Goal: Use online tool/utility: Utilize a website feature to perform a specific function

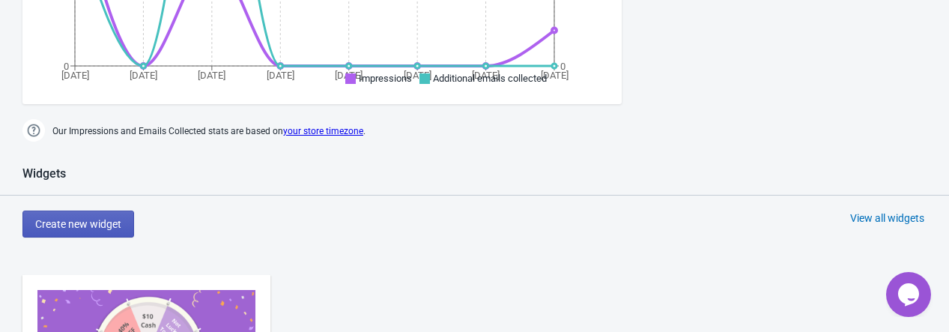
scroll to position [524, 0]
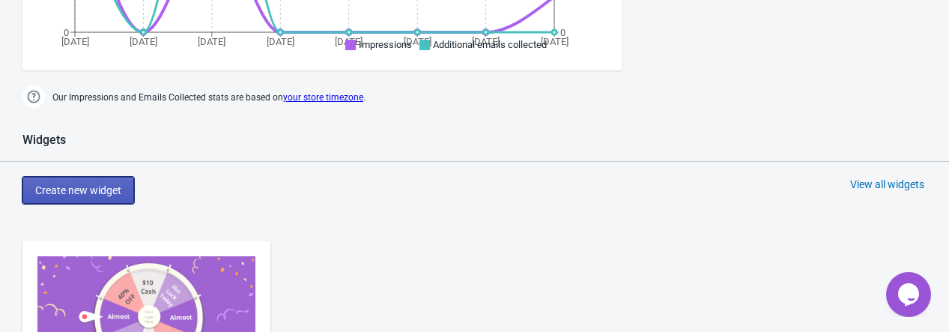
click at [102, 190] on span "Create new widget" at bounding box center [78, 190] width 86 height 12
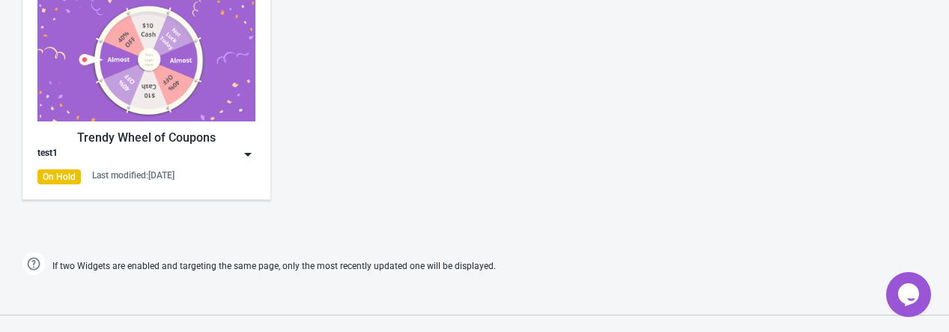
scroll to position [599, 0]
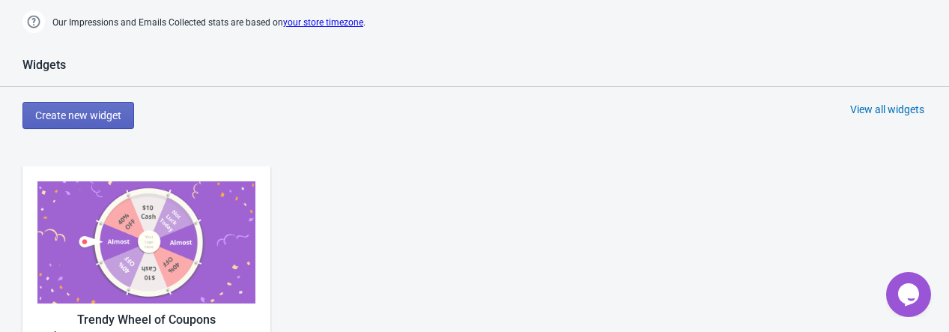
click at [108, 243] on img at bounding box center [146, 242] width 218 height 122
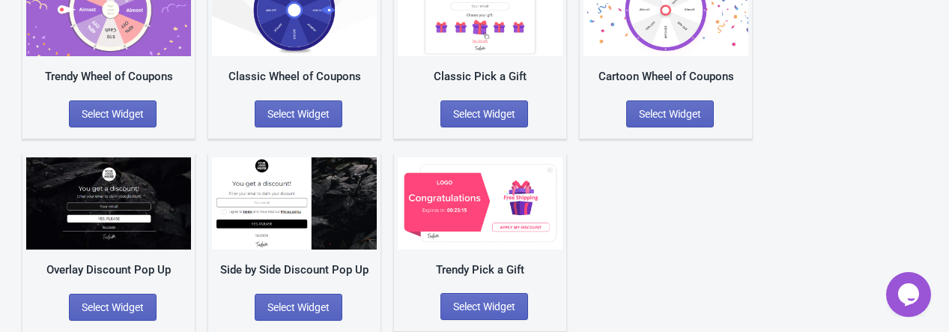
scroll to position [100, 0]
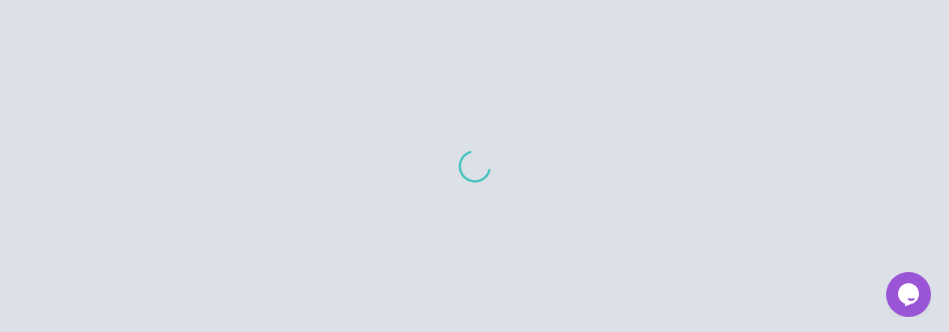
scroll to position [15, 0]
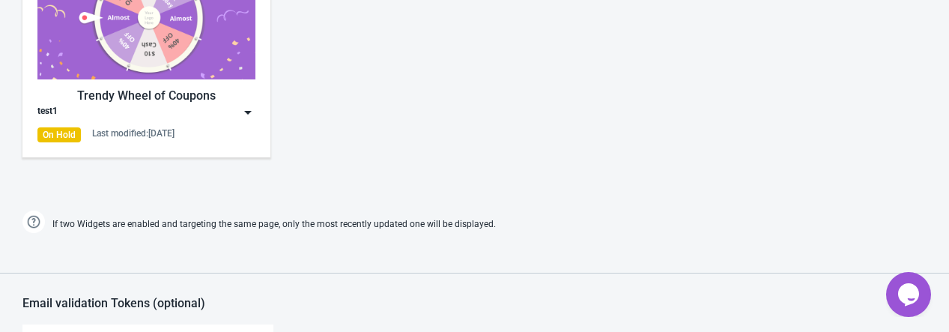
scroll to position [749, 0]
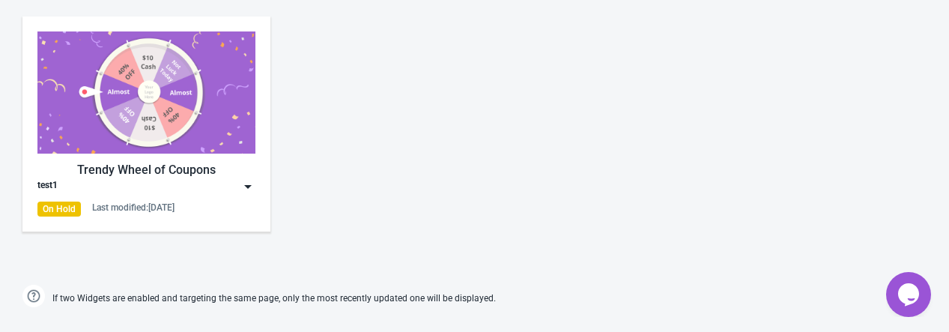
click at [133, 138] on img at bounding box center [146, 92] width 218 height 122
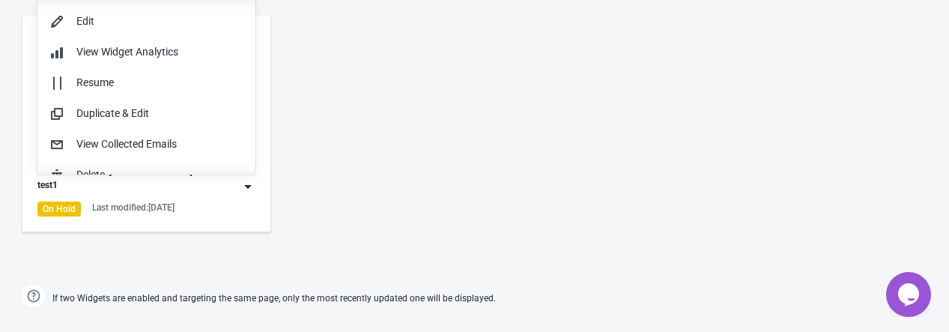
scroll to position [0, 0]
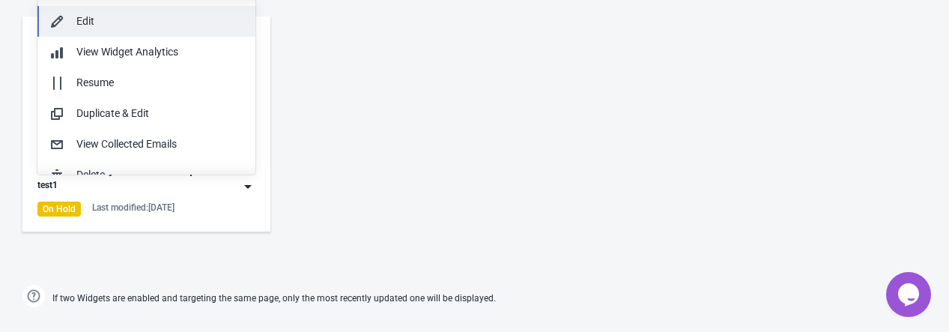
click at [106, 20] on div "Edit" at bounding box center [159, 21] width 167 height 16
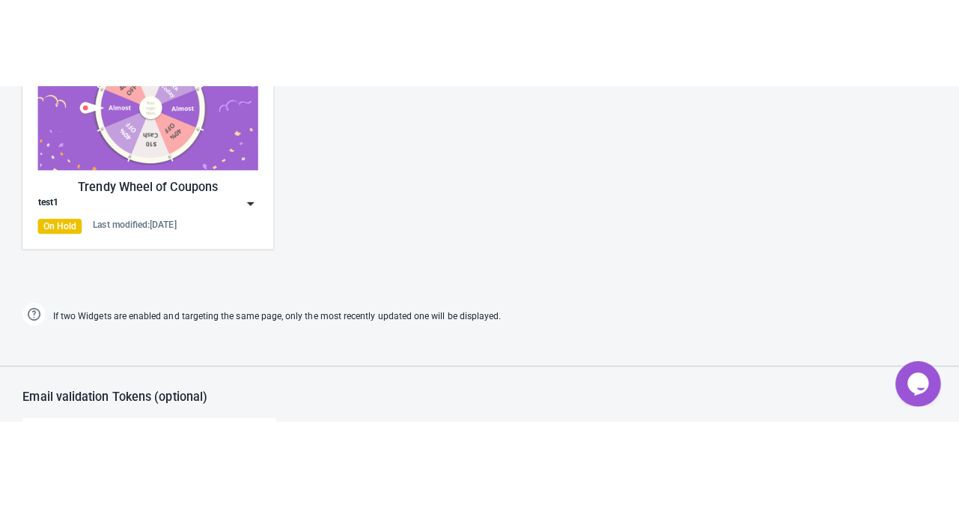
scroll to position [674, 0]
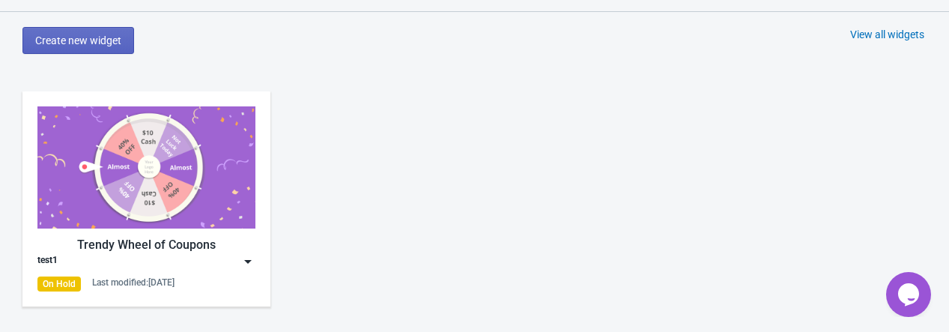
click at [165, 140] on img at bounding box center [146, 167] width 218 height 122
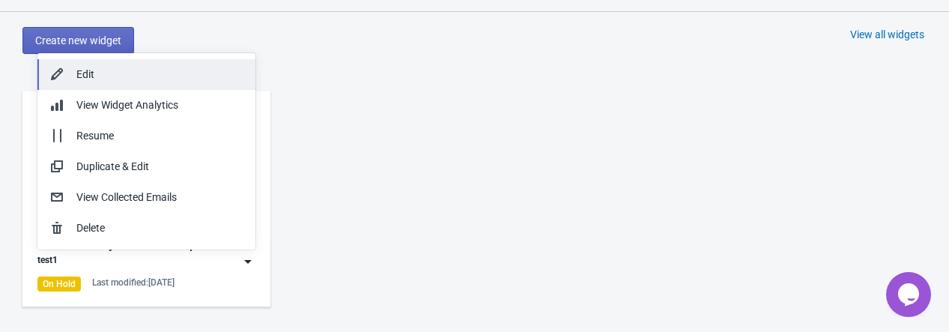
click at [155, 74] on div "Edit" at bounding box center [159, 75] width 167 height 16
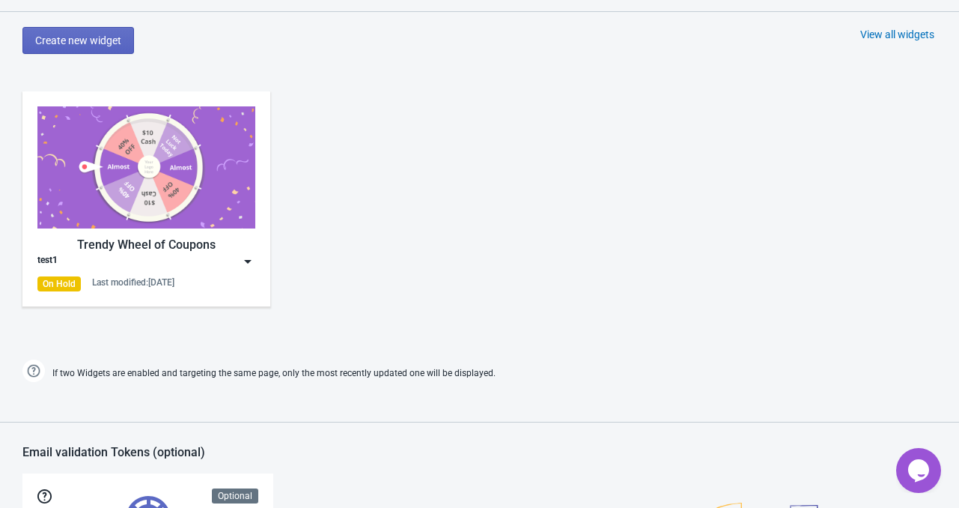
click at [246, 263] on img at bounding box center [247, 261] width 15 height 15
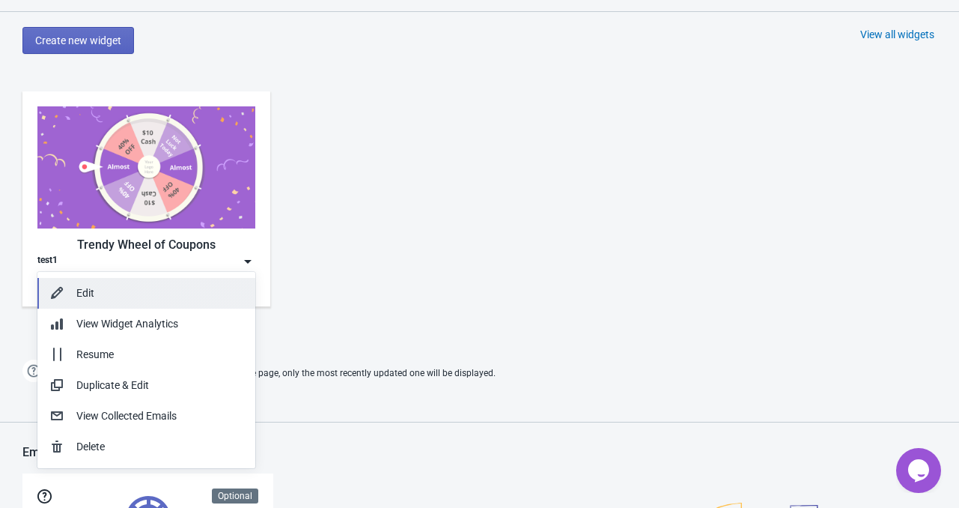
click at [147, 285] on div "Edit" at bounding box center [159, 293] width 167 height 16
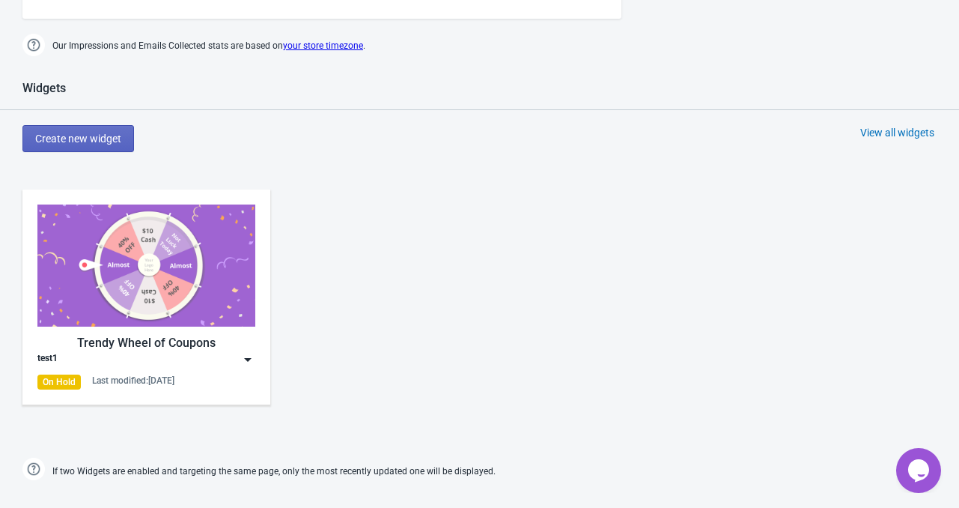
scroll to position [629, 0]
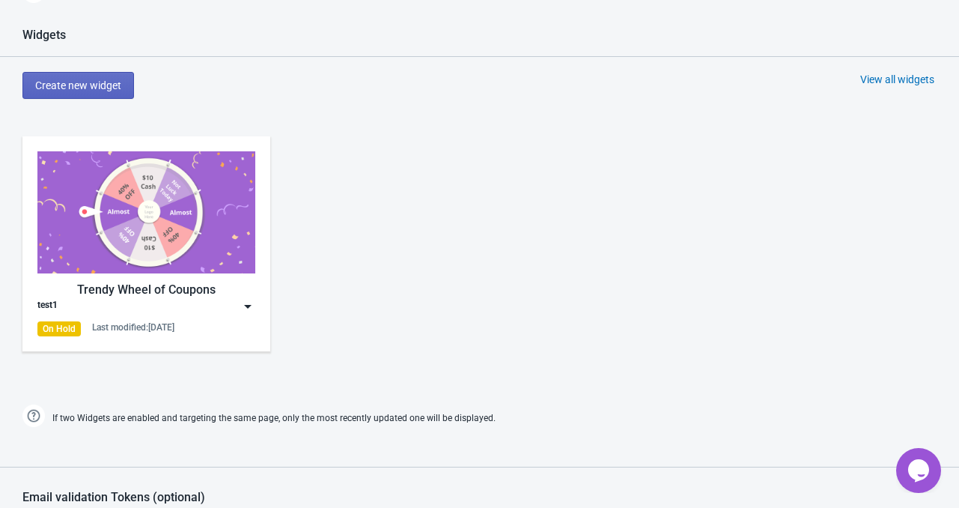
click at [237, 305] on div "test1" at bounding box center [146, 306] width 218 height 15
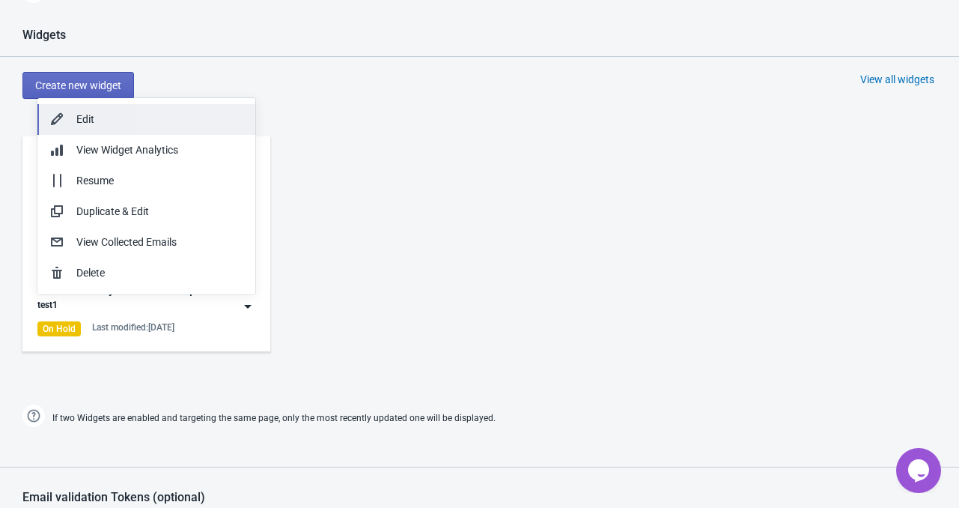
click at [144, 120] on div "Edit" at bounding box center [159, 120] width 167 height 16
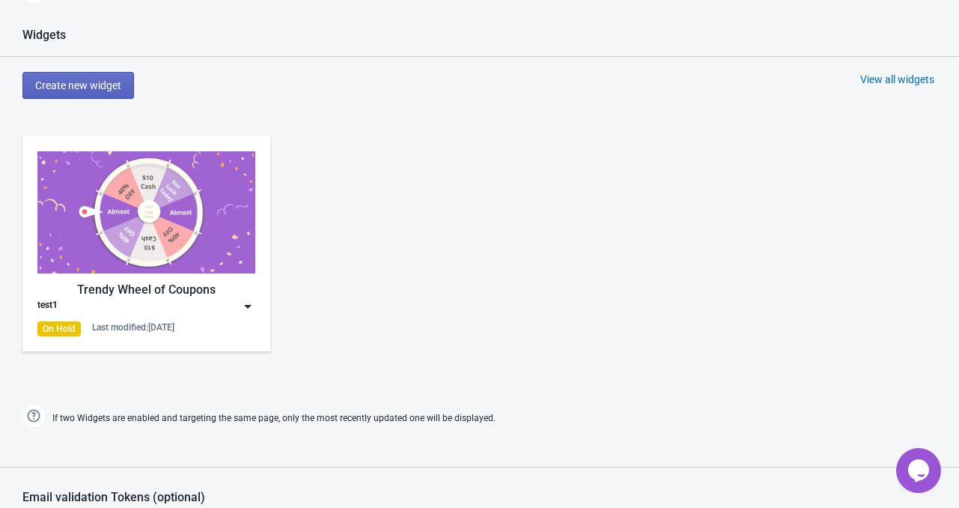
click at [165, 301] on div "test1" at bounding box center [146, 306] width 218 height 15
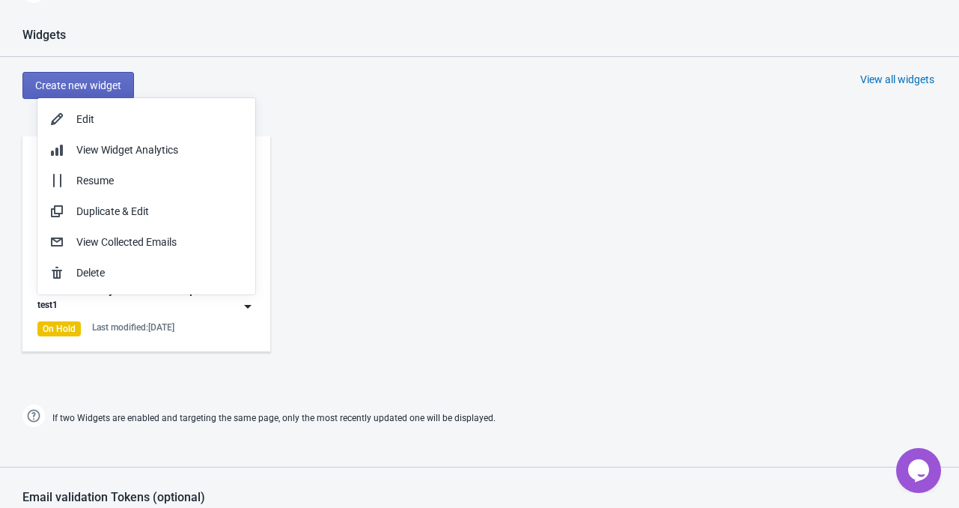
click at [428, 233] on div "Trendy Wheel of Coupons test1 On Hold Last modified: [DATE]" at bounding box center [479, 256] width 959 height 270
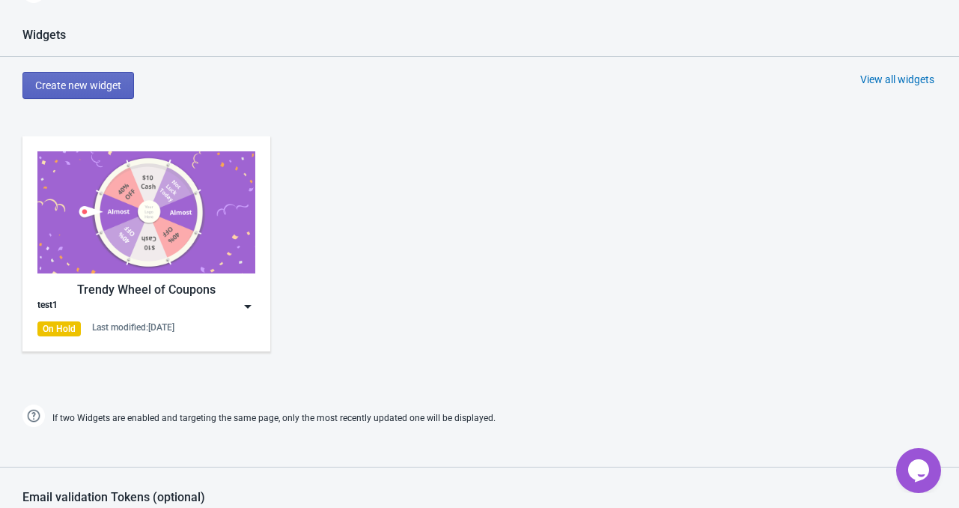
click at [246, 302] on img at bounding box center [247, 306] width 15 height 15
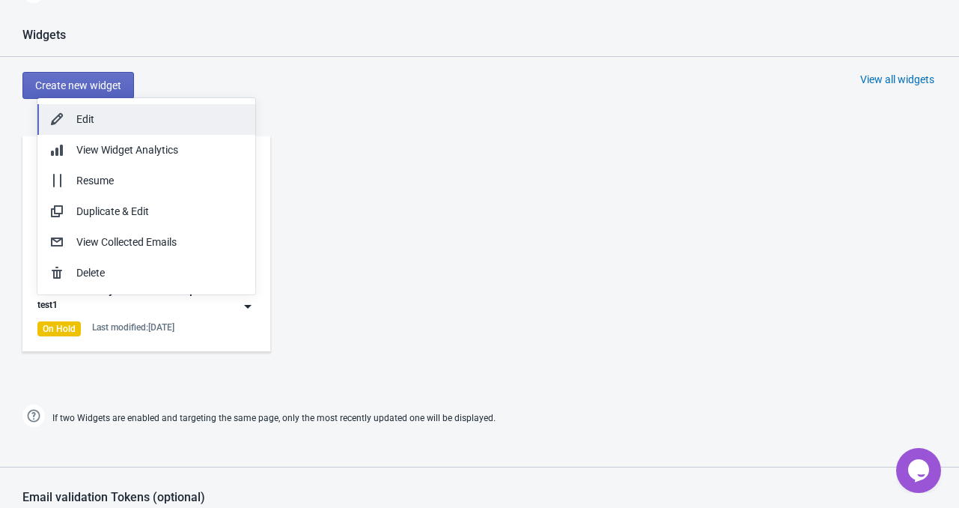
click at [118, 124] on div "Edit" at bounding box center [159, 120] width 167 height 16
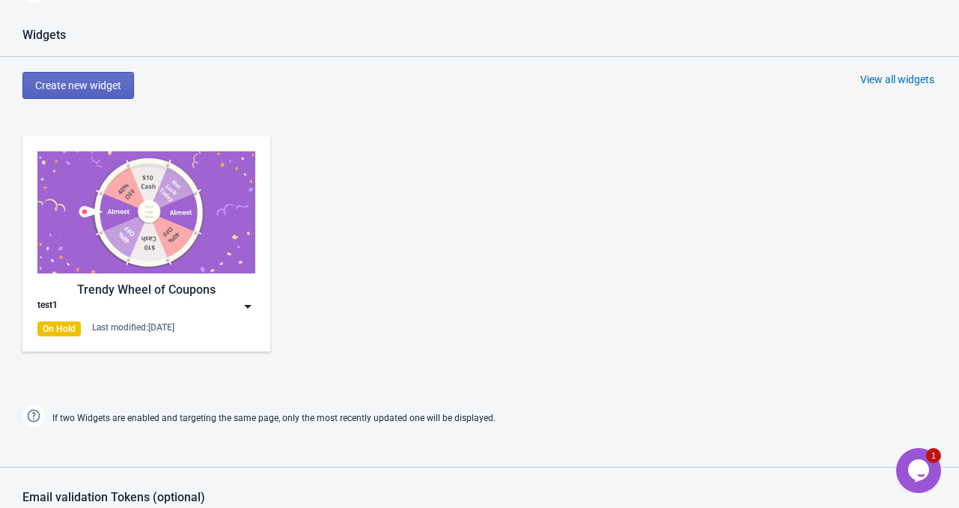
scroll to position [0, 0]
click at [252, 306] on img at bounding box center [247, 306] width 15 height 15
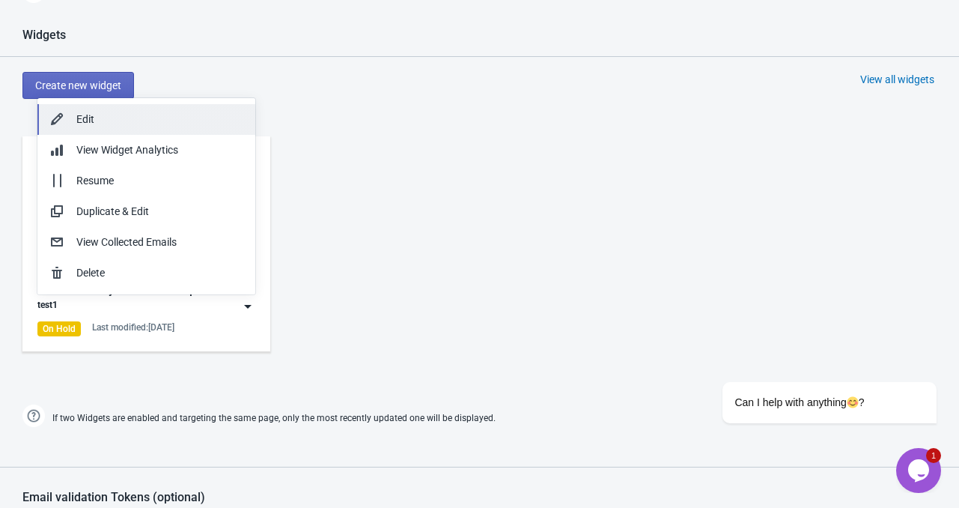
click at [111, 119] on div "Edit" at bounding box center [159, 120] width 167 height 16
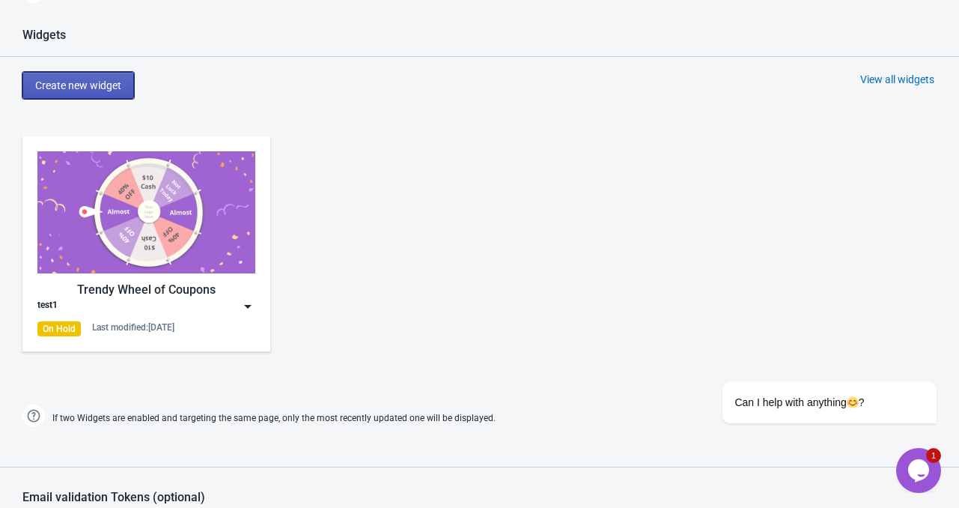
click at [109, 87] on span "Create new widget" at bounding box center [78, 85] width 86 height 12
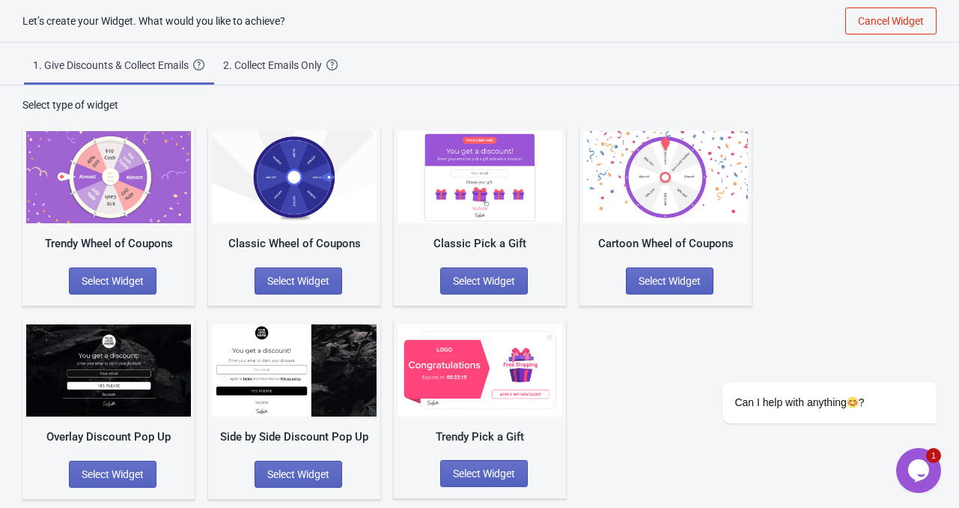
click at [108, 239] on div "Trendy Wheel of Coupons" at bounding box center [108, 243] width 165 height 17
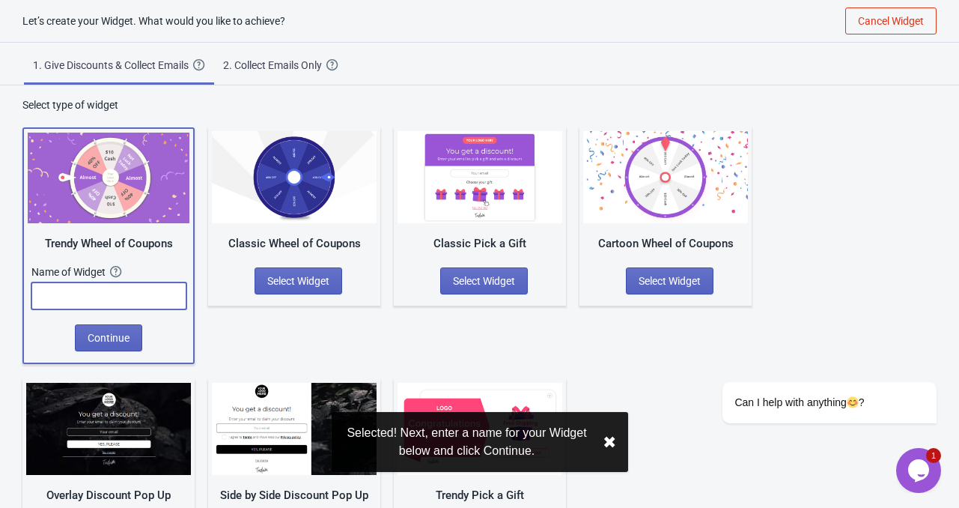
click at [97, 291] on input "text" at bounding box center [108, 295] width 155 height 27
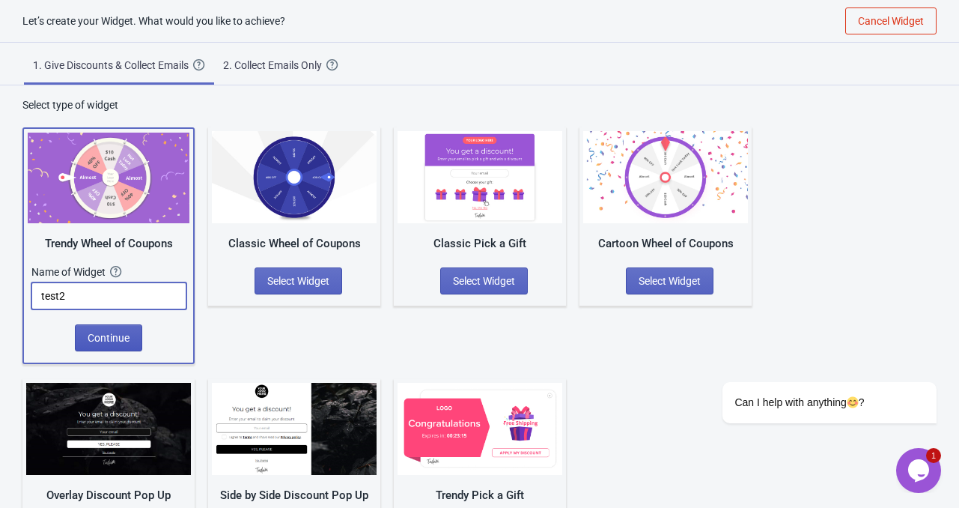
type input "test2"
click at [119, 334] on span "Continue" at bounding box center [109, 338] width 42 height 12
click at [97, 334] on span "Continue" at bounding box center [109, 338] width 42 height 12
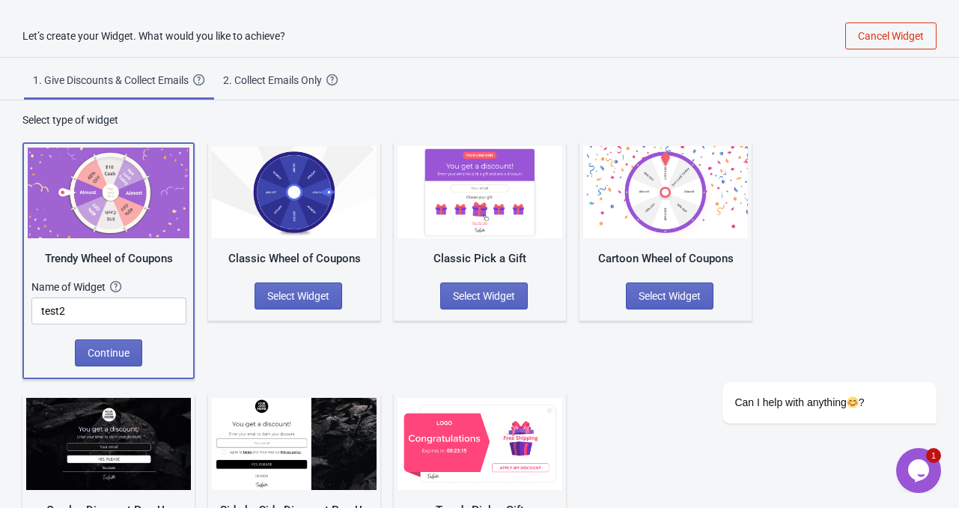
scroll to position [0, 0]
click at [645, 424] on div "Trendy Wheel of Coupons Name of Widget The name of your Widget won’t be shown t…" at bounding box center [479, 349] width 914 height 444
click at [114, 360] on button "Continue" at bounding box center [108, 352] width 67 height 27
click at [112, 357] on span "Continue" at bounding box center [109, 353] width 42 height 12
click at [114, 355] on span "Continue" at bounding box center [109, 353] width 42 height 12
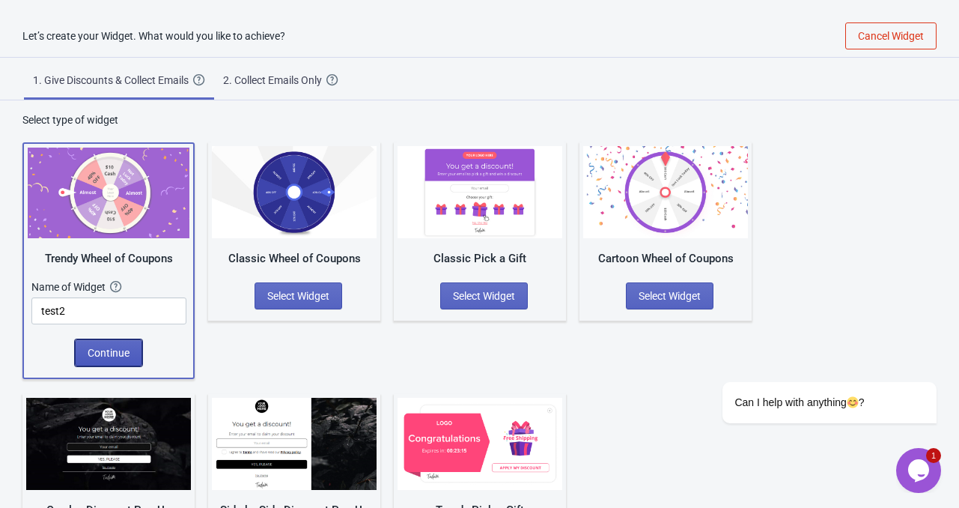
click at [115, 354] on span "Continue" at bounding box center [109, 353] width 42 height 12
click at [123, 350] on span "Continue" at bounding box center [109, 353] width 42 height 12
click at [126, 347] on span "Continue" at bounding box center [109, 353] width 42 height 12
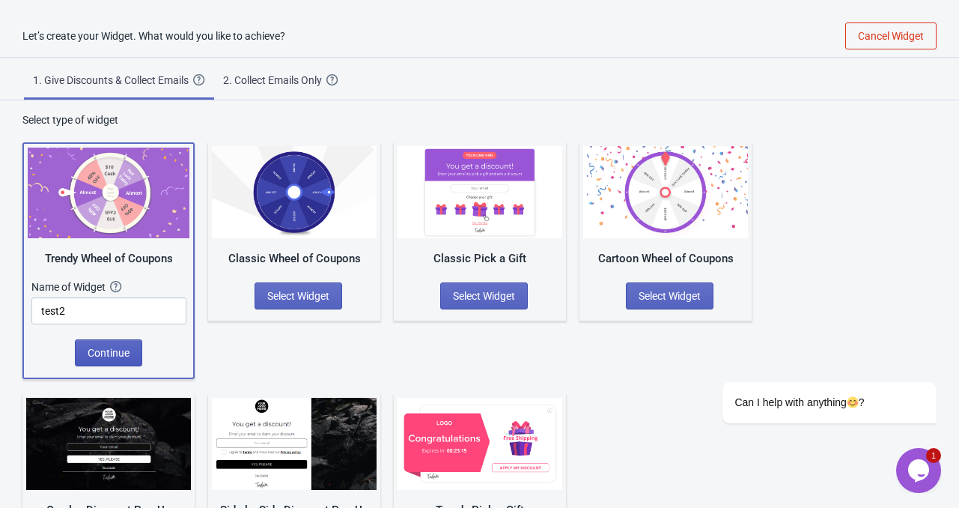
click at [126, 347] on span "Continue" at bounding box center [109, 353] width 42 height 12
click at [125, 347] on span "Continue" at bounding box center [109, 353] width 42 height 12
click at [124, 347] on span "Continue" at bounding box center [109, 353] width 42 height 12
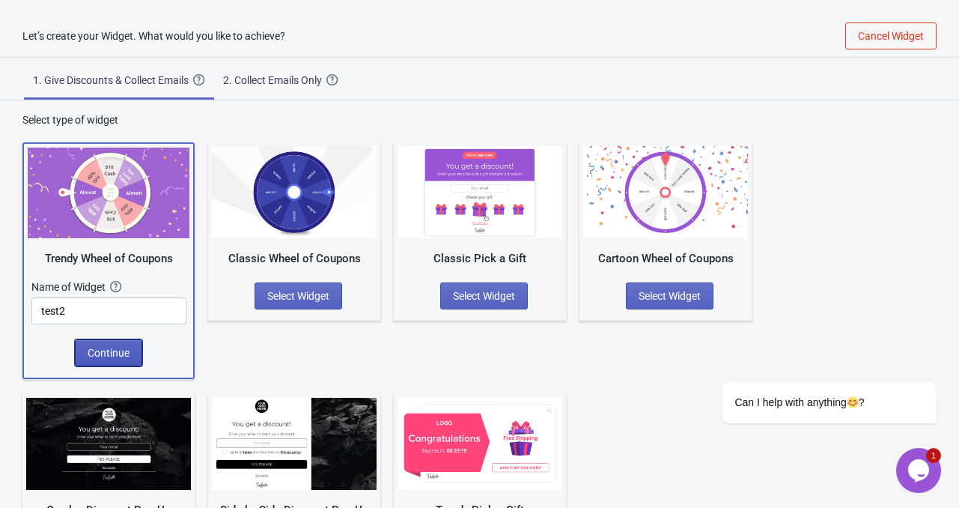
click at [124, 347] on span "Continue" at bounding box center [109, 353] width 42 height 12
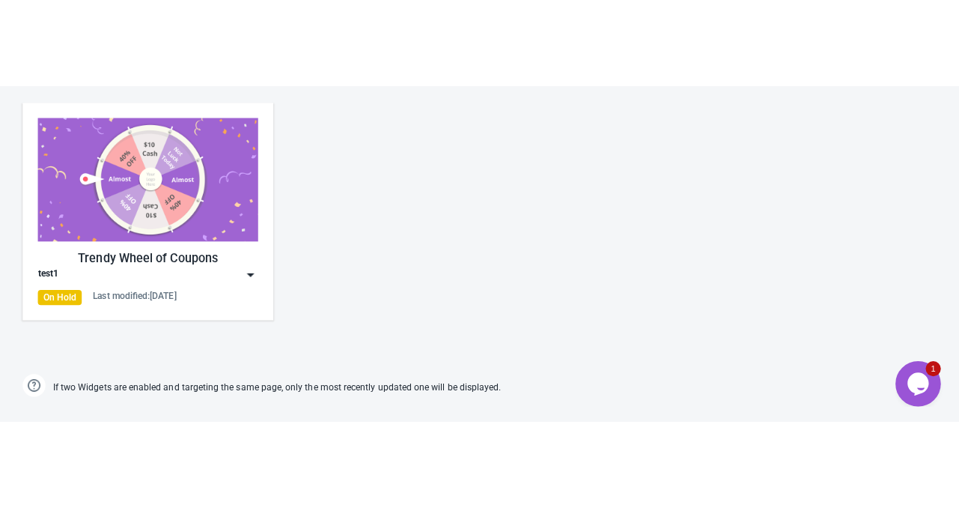
scroll to position [674, 0]
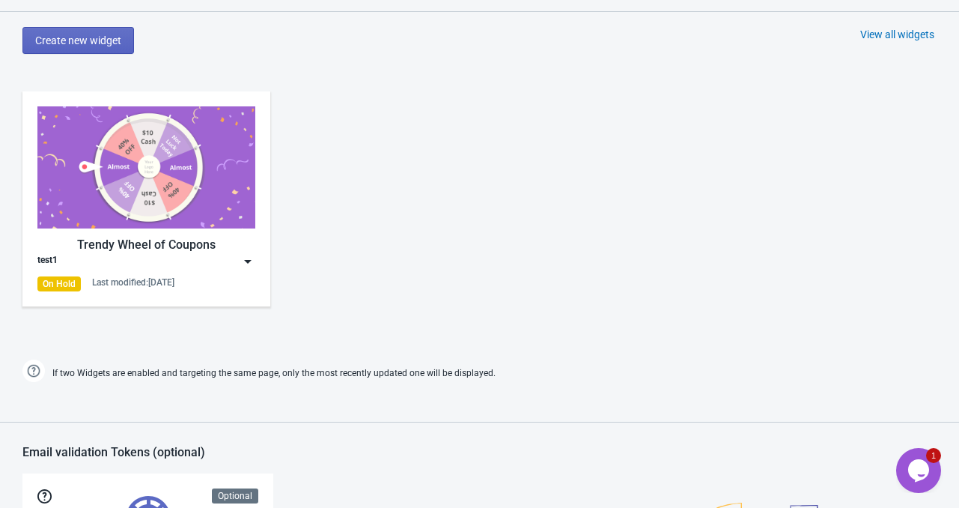
click at [243, 255] on img at bounding box center [247, 261] width 15 height 15
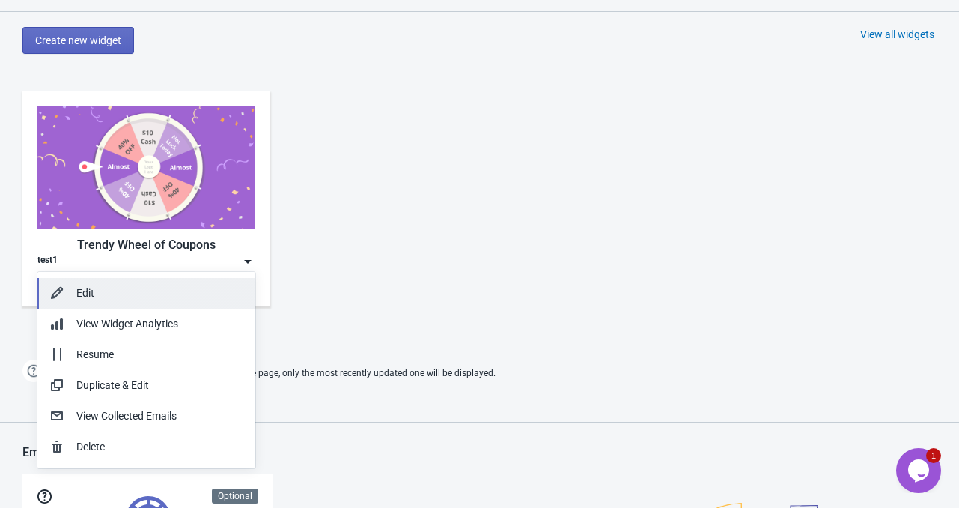
click at [130, 290] on div "Edit" at bounding box center [159, 293] width 167 height 16
